Goal: Information Seeking & Learning: Get advice/opinions

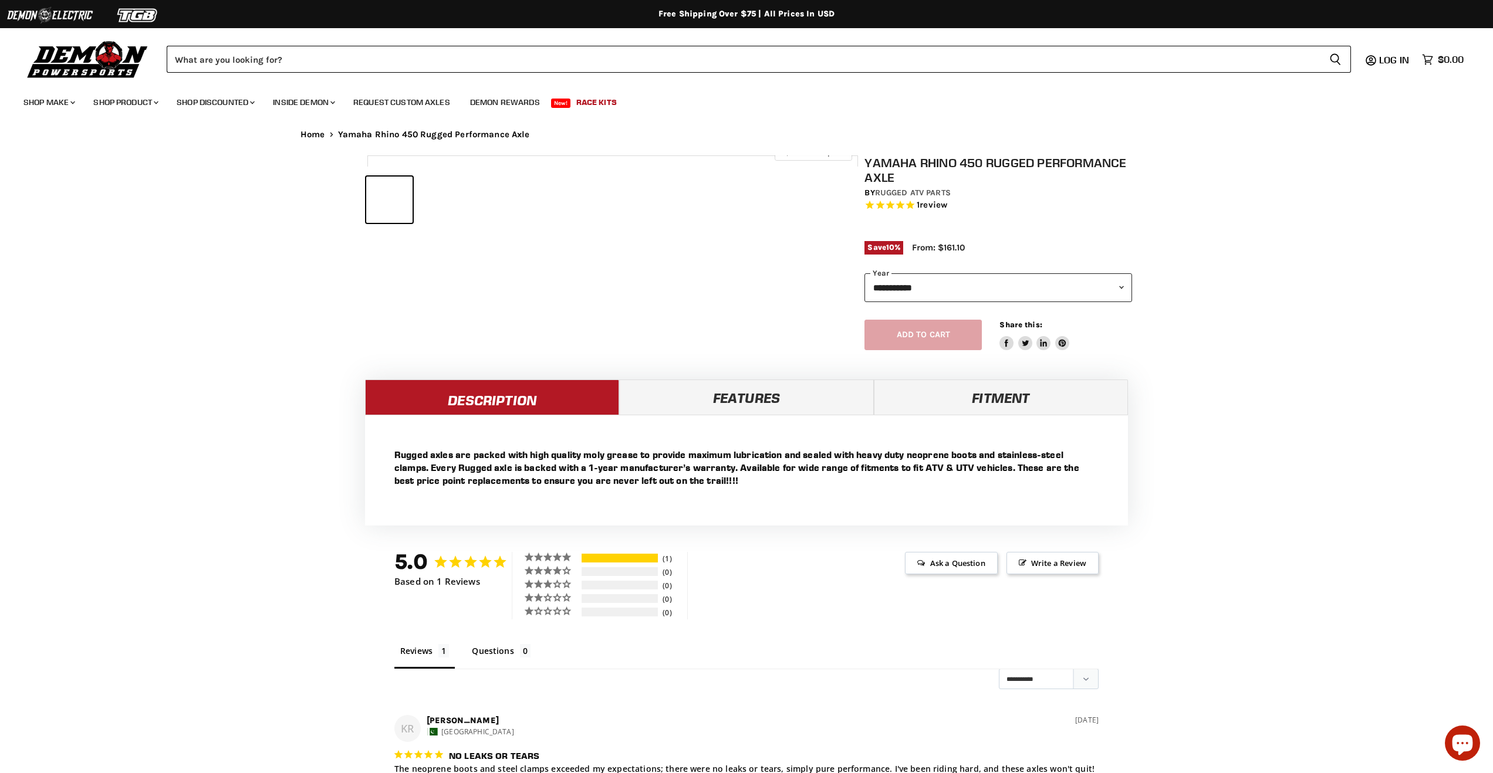
select select "******"
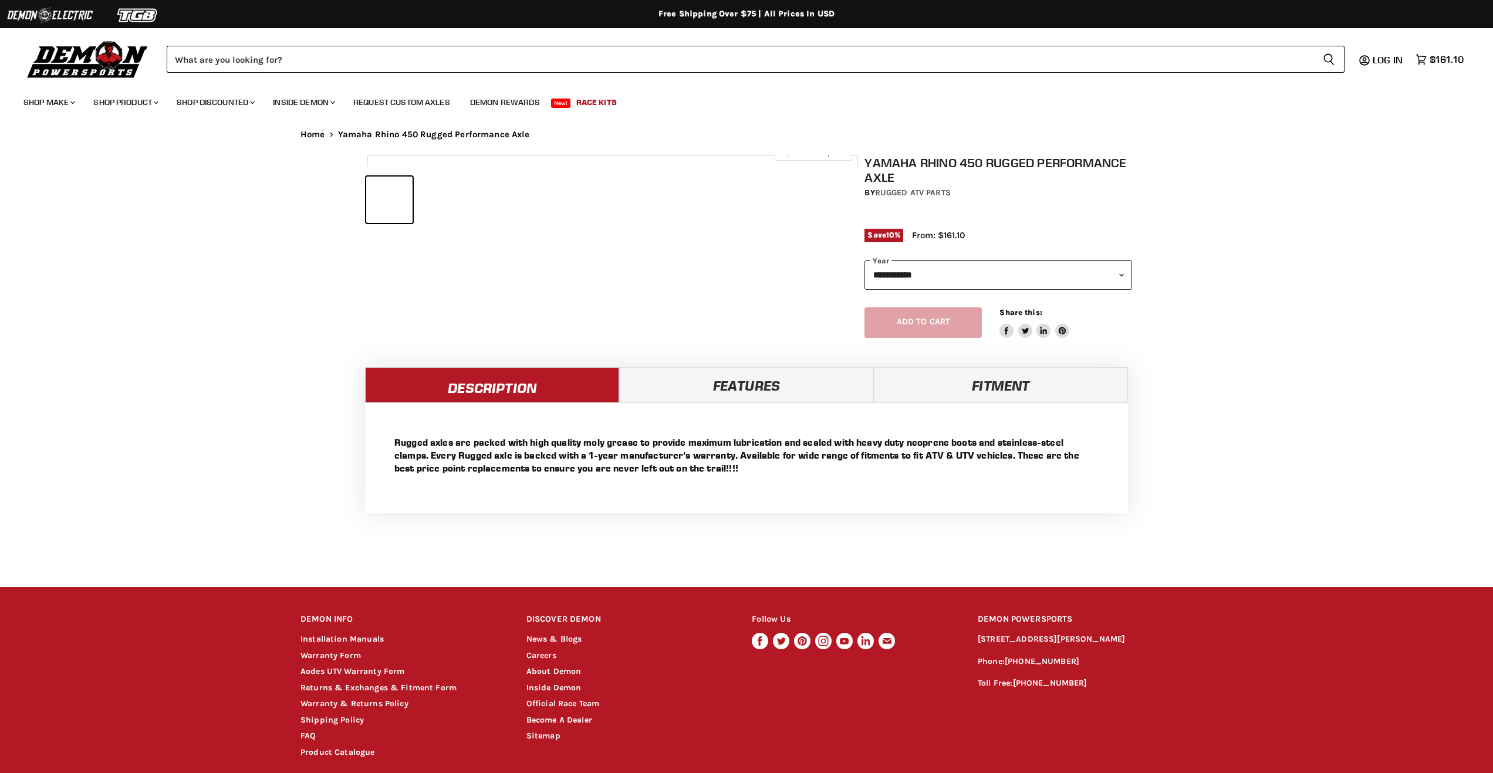
select select "******"
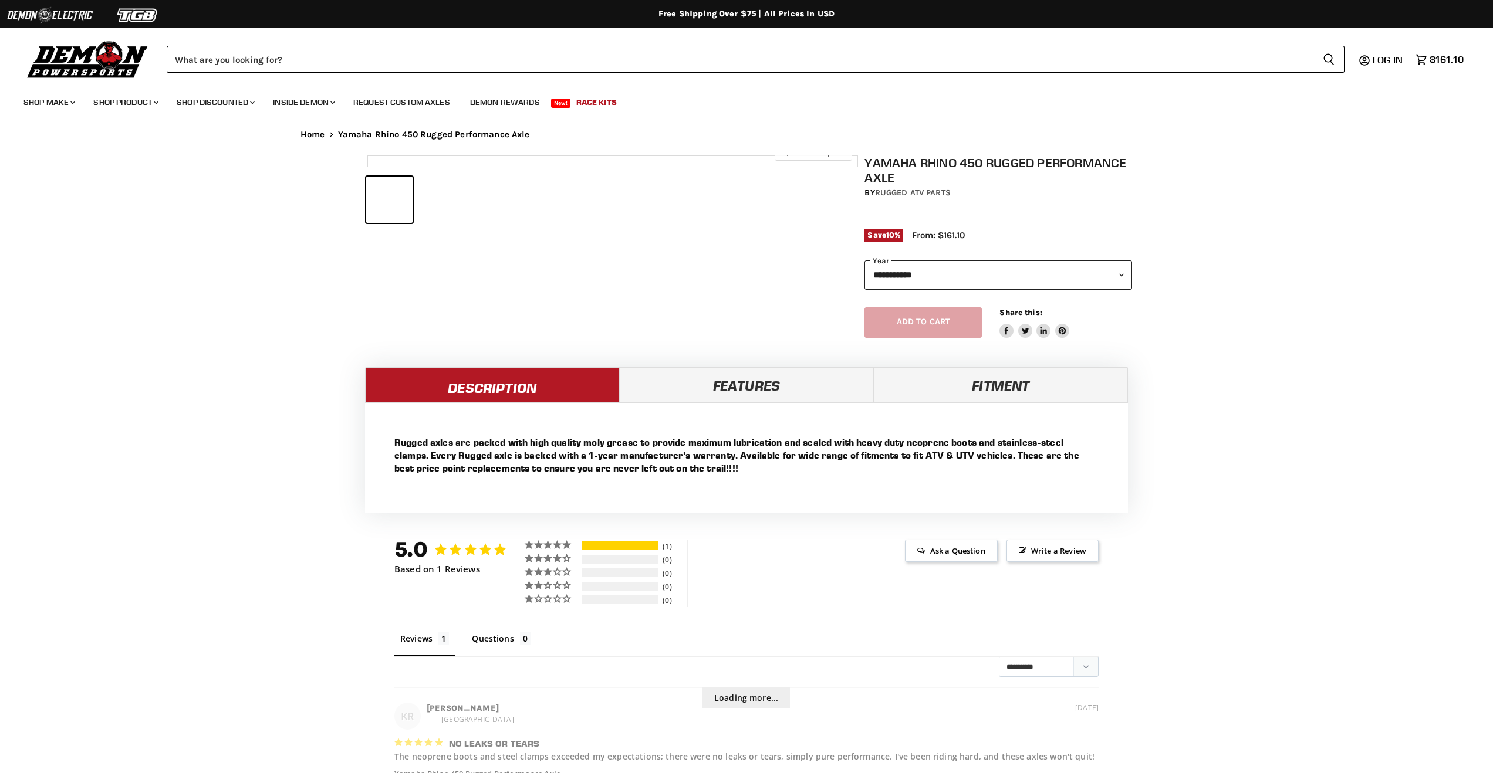
select select "******"
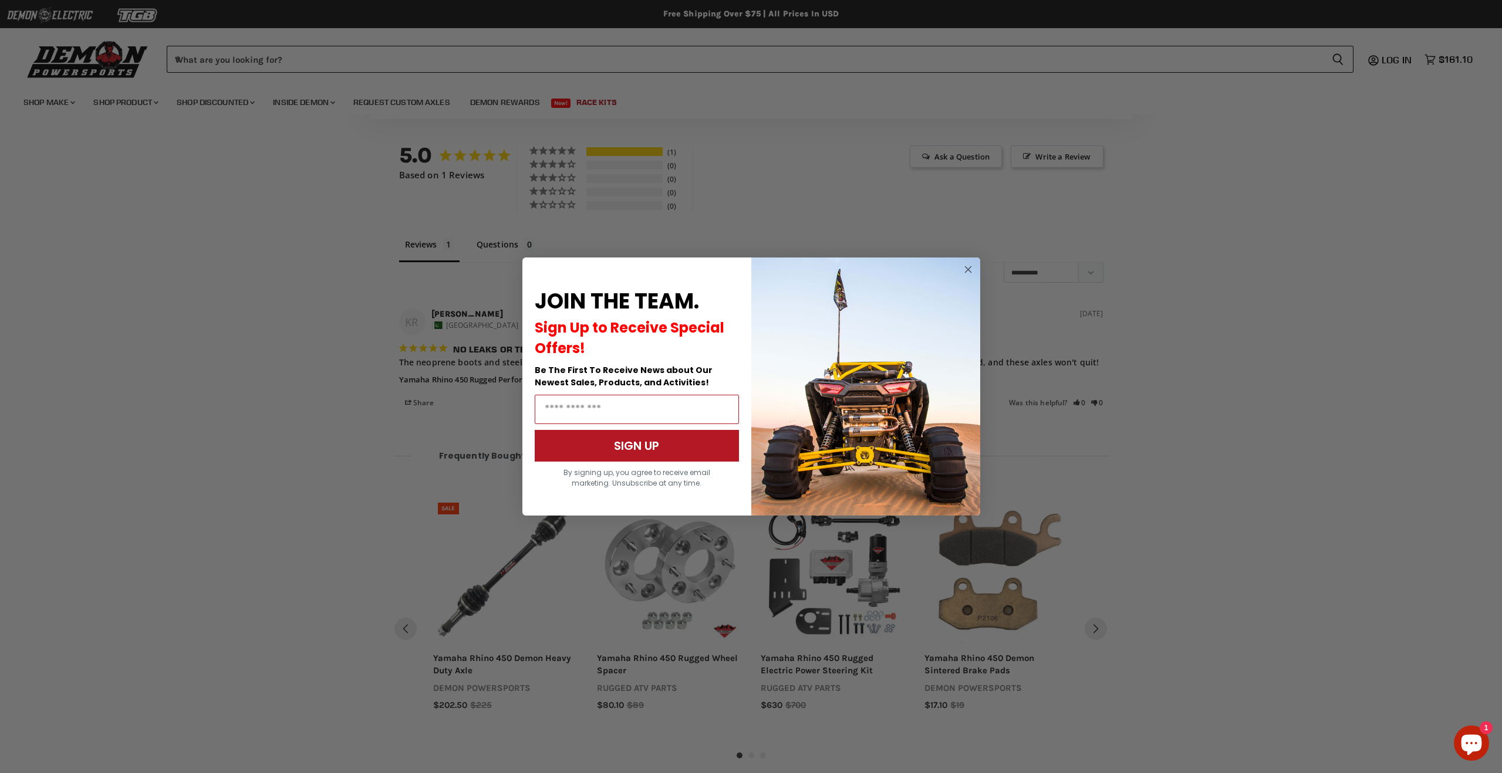
scroll to position [701, 0]
